Goal: Complete application form

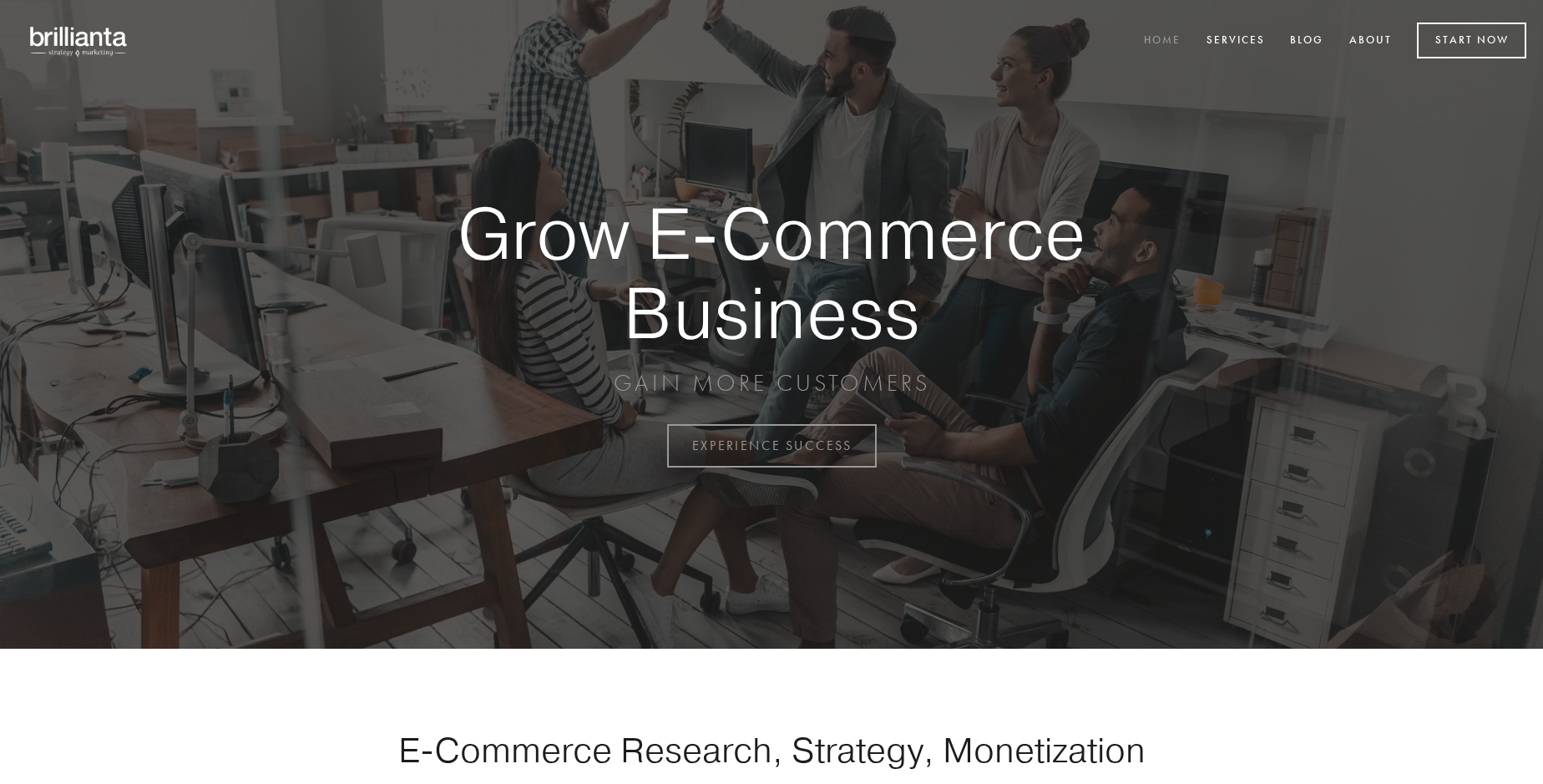
scroll to position [4376, 0]
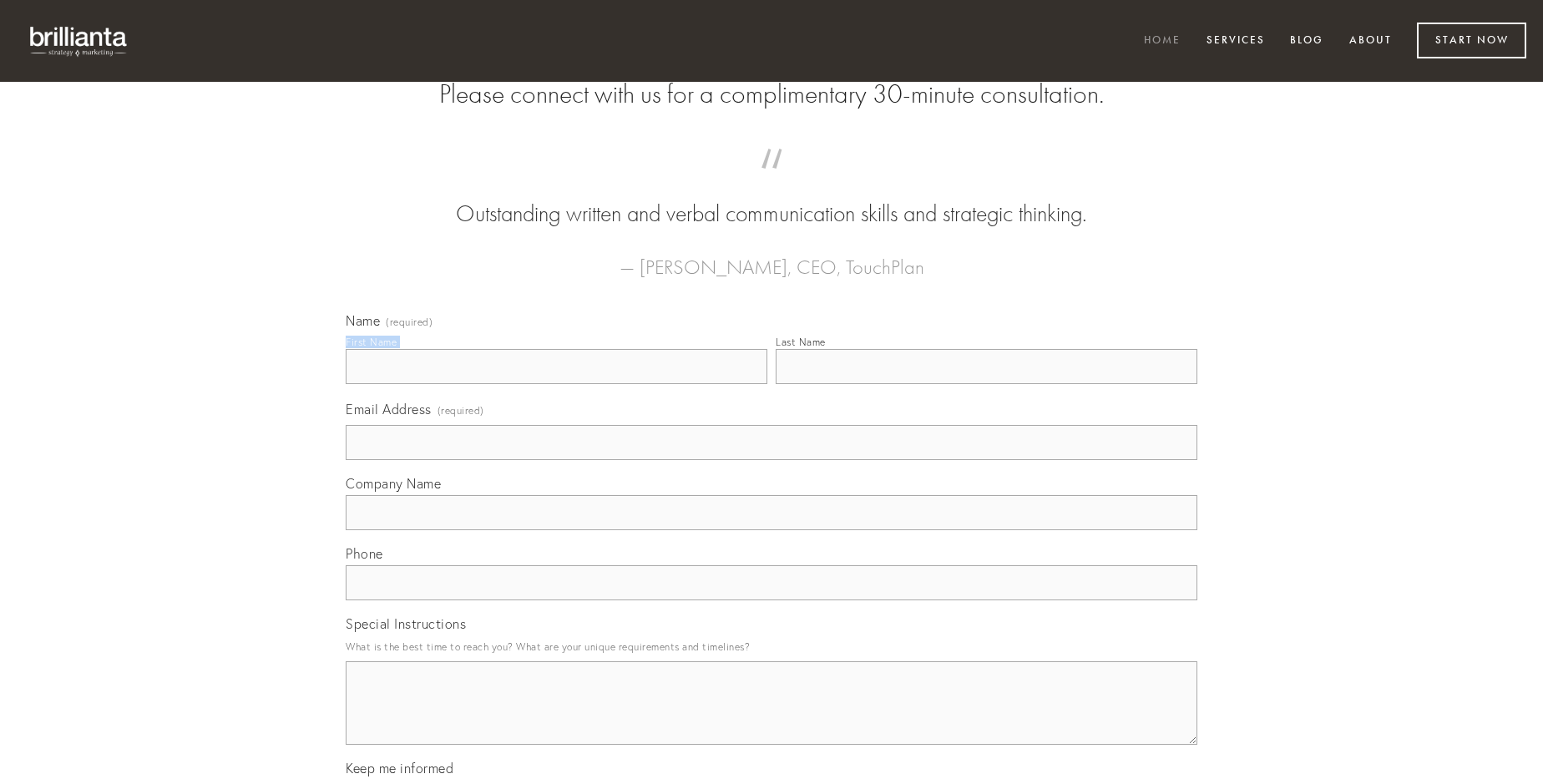
type input "[PERSON_NAME]"
click at [987, 384] on input "Last Name" at bounding box center [987, 366] width 422 height 35
type input "[PERSON_NAME]"
click at [772, 460] on input "Email Address (required)" at bounding box center [771, 442] width 852 height 35
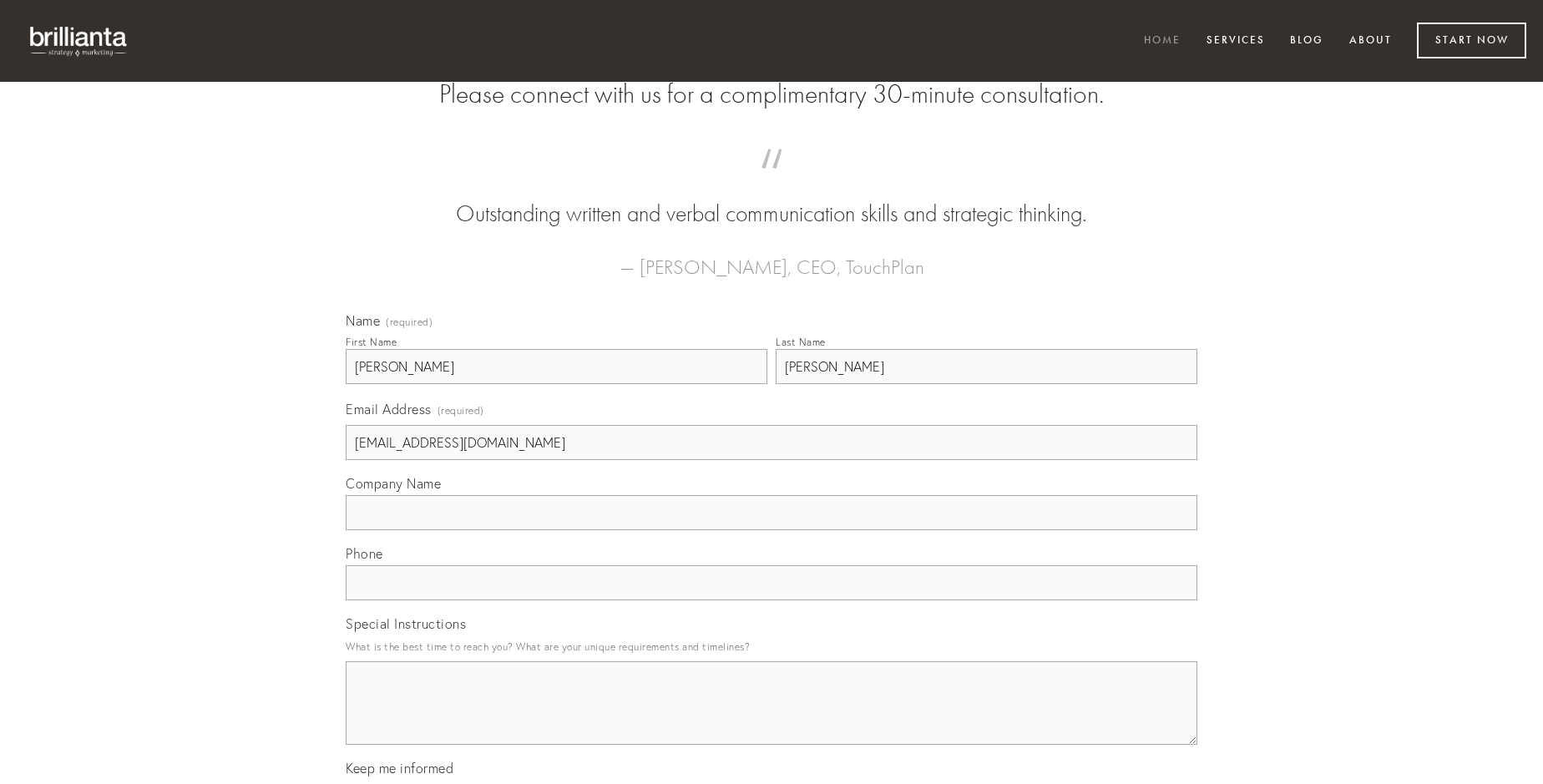
type input "[EMAIL_ADDRESS][DOMAIN_NAME]"
click at [772, 530] on input "Company Name" at bounding box center [771, 513] width 852 height 35
type input "calcar"
click at [772, 600] on input "text" at bounding box center [771, 583] width 852 height 35
